Goal: Entertainment & Leisure: Consume media (video, audio)

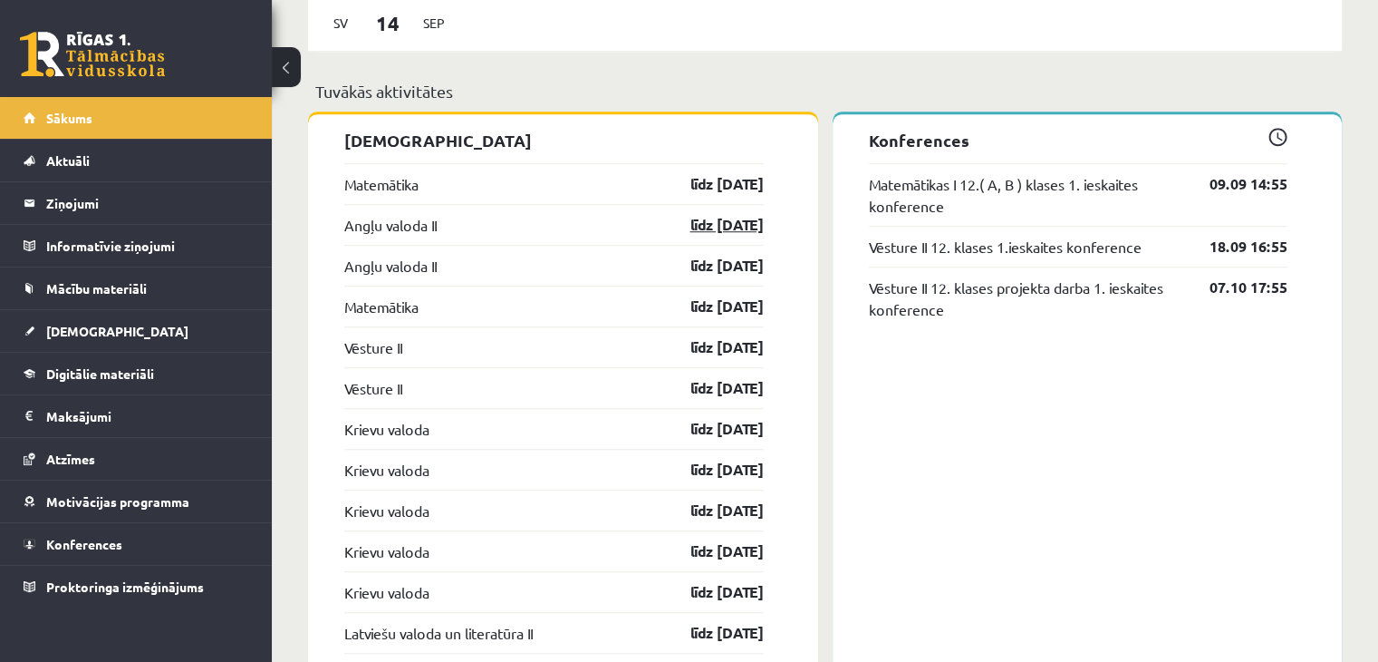
scroll to position [1359, 0]
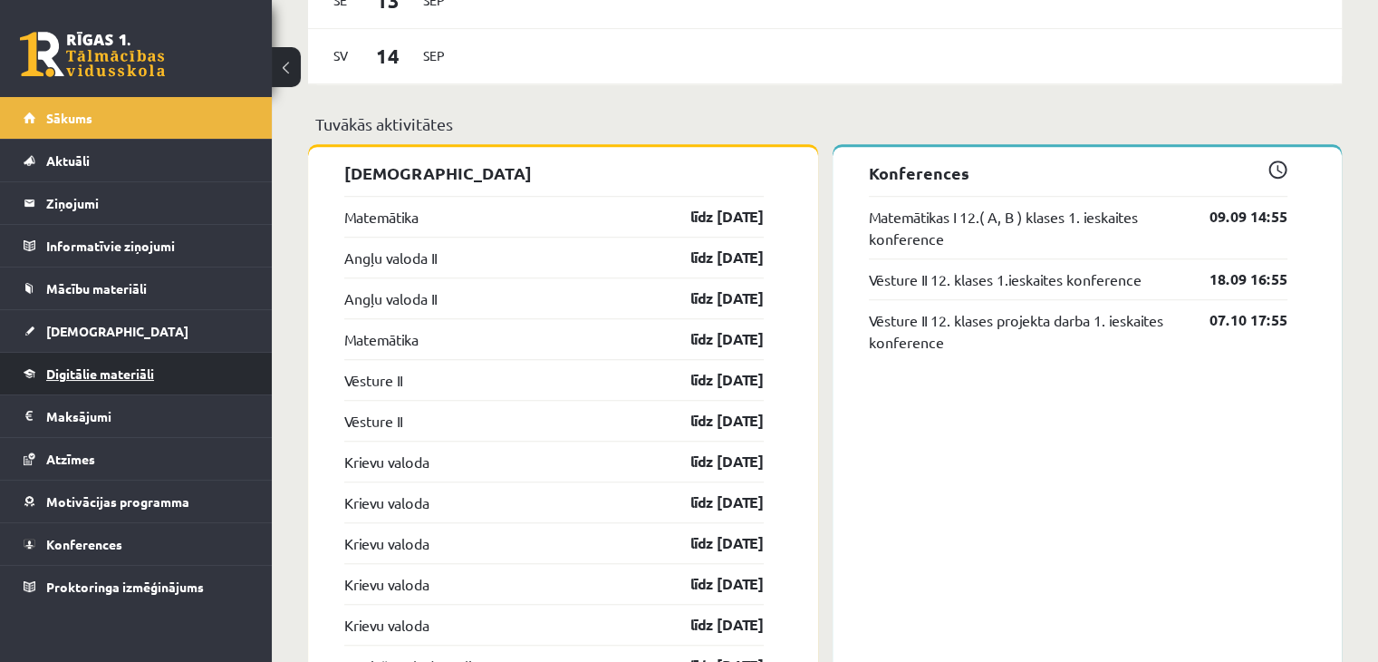
click at [117, 381] on link "Digitālie materiāli" at bounding box center [137, 374] width 226 height 42
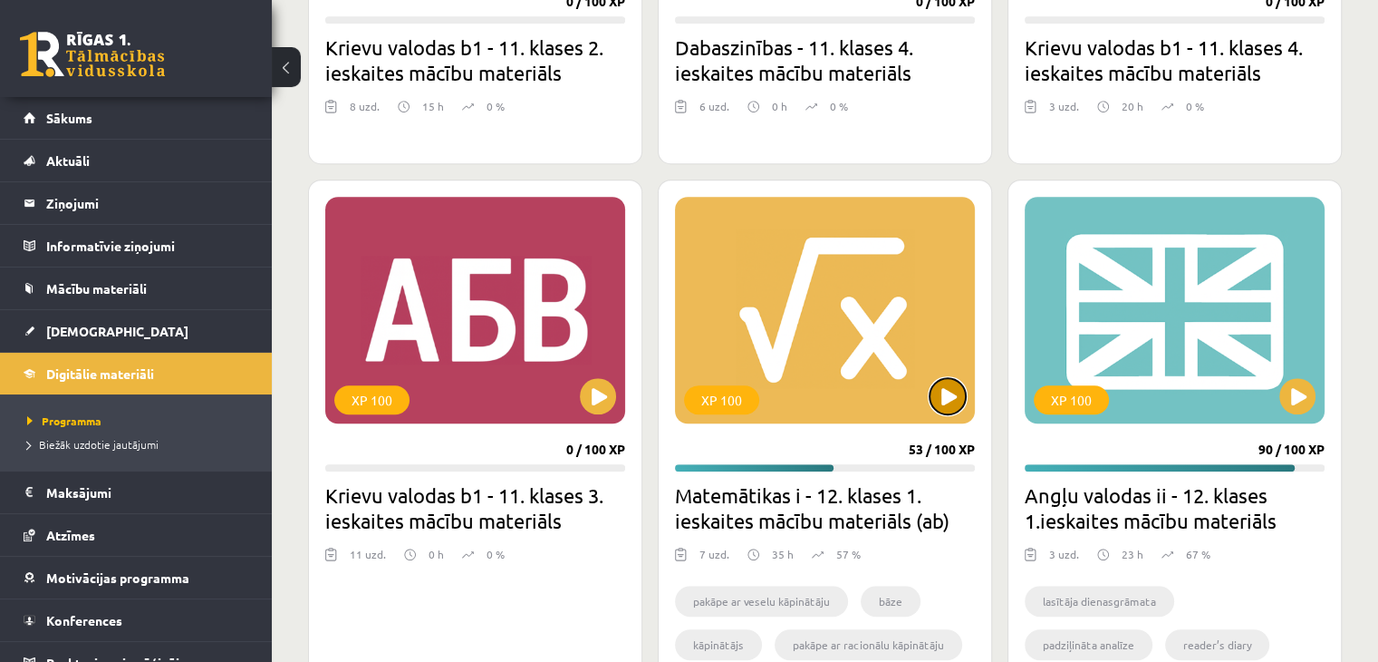
click at [944, 402] on button at bounding box center [948, 396] width 36 height 36
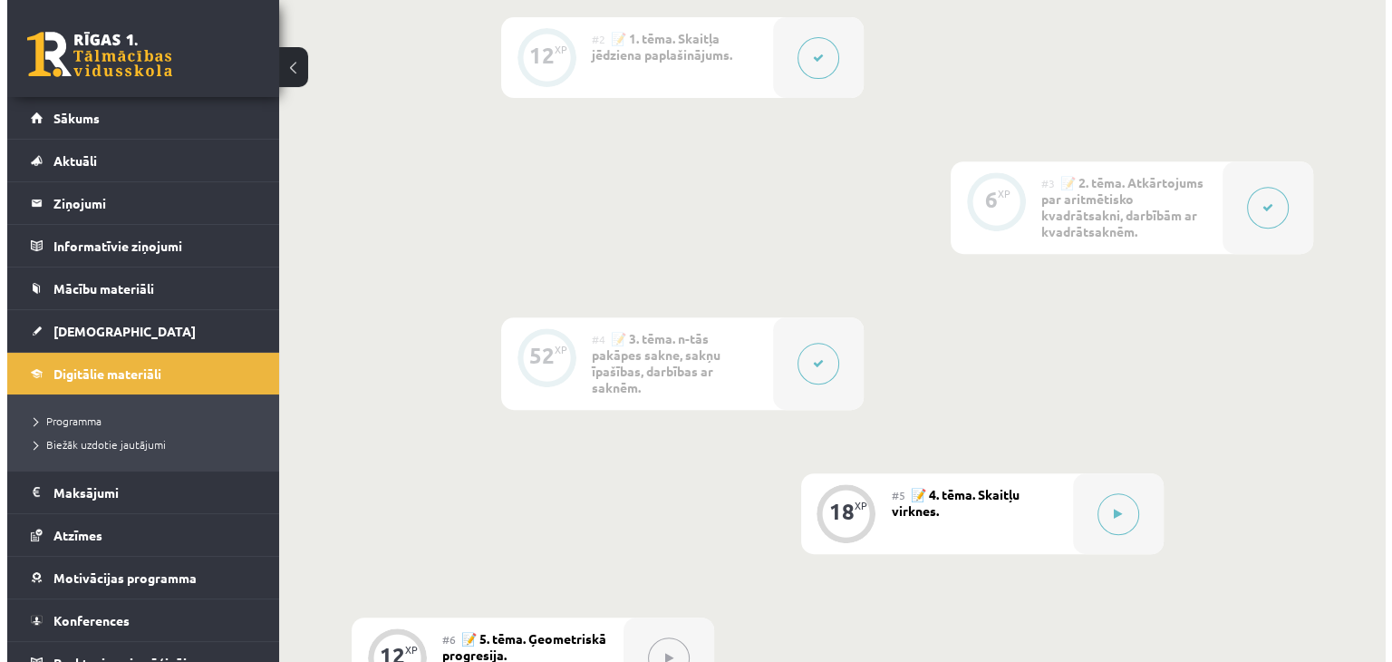
scroll to position [997, 0]
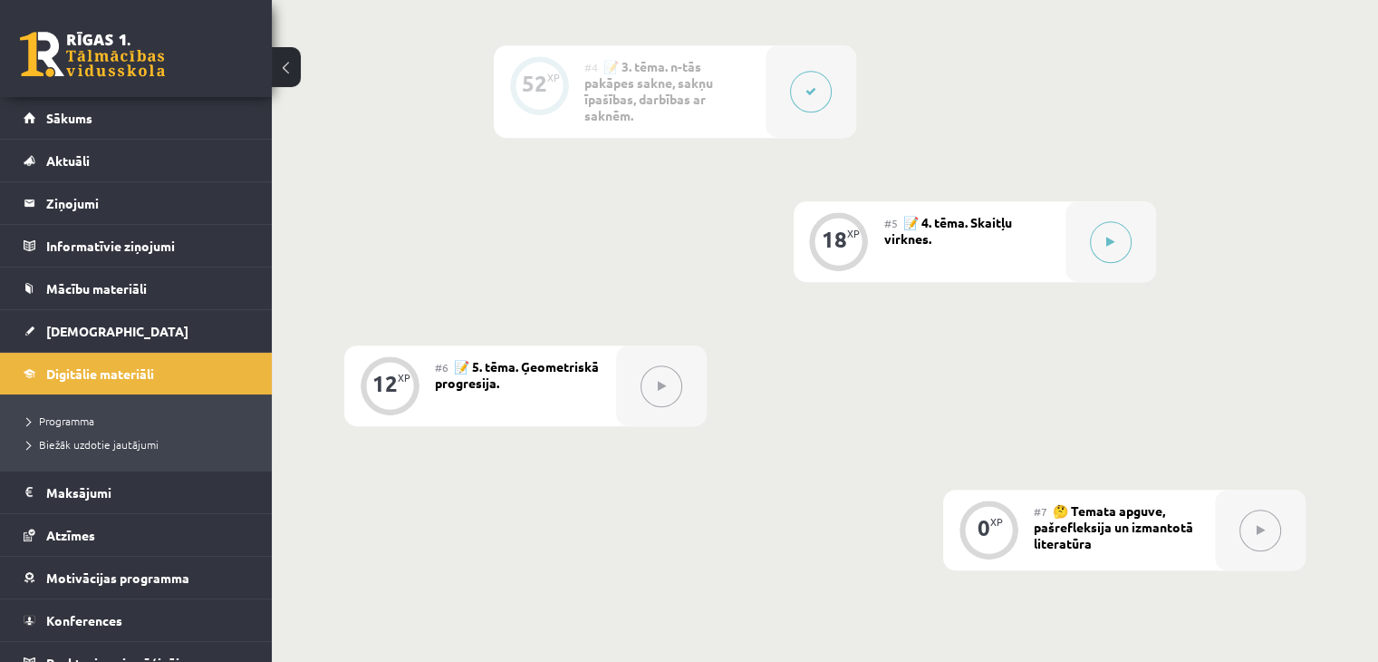
click at [809, 97] on button at bounding box center [811, 92] width 42 height 42
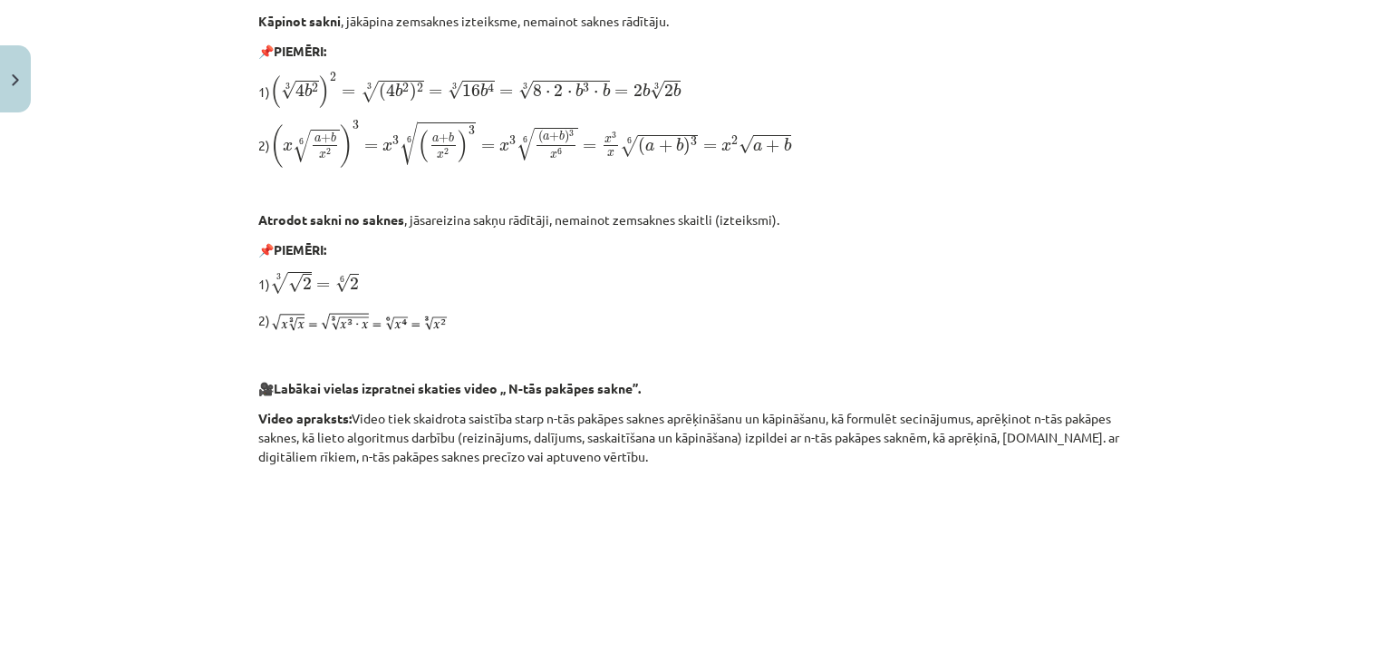
scroll to position [1171, 0]
